Goal: Communication & Community: Connect with others

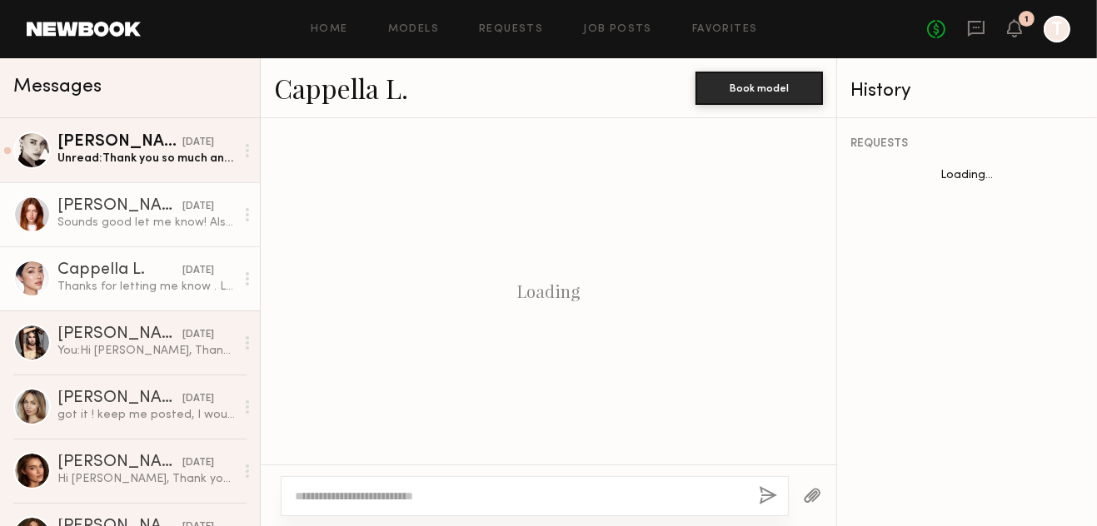
scroll to position [1729, 0]
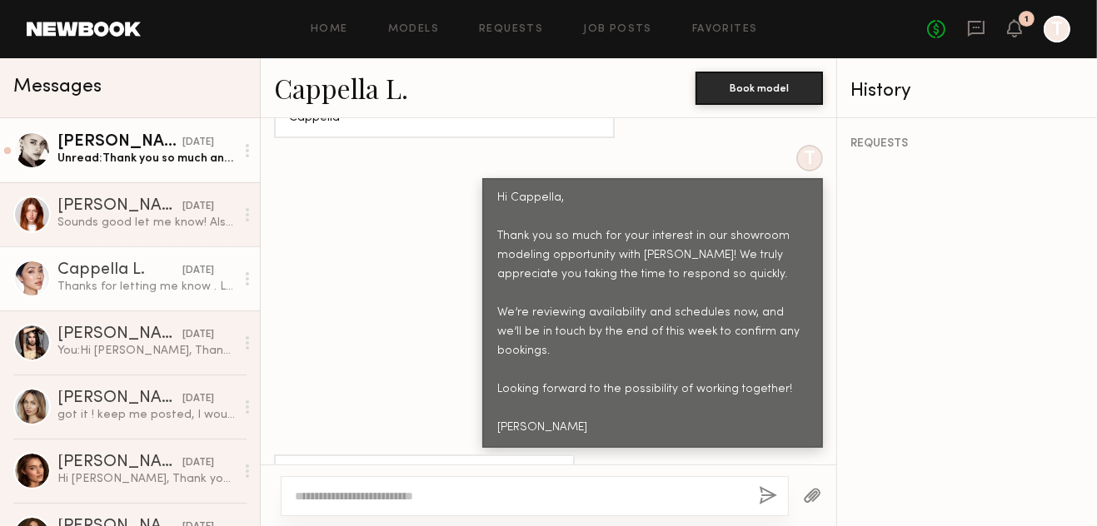
click at [142, 148] on div "[PERSON_NAME]" at bounding box center [119, 142] width 125 height 17
